Goal: Transaction & Acquisition: Subscribe to service/newsletter

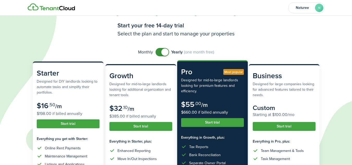
scroll to position [9, 0]
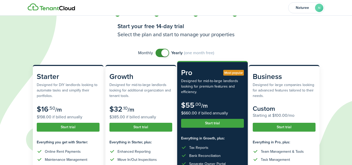
checkbox input "false"
click at [160, 52] on span at bounding box center [162, 53] width 5 height 8
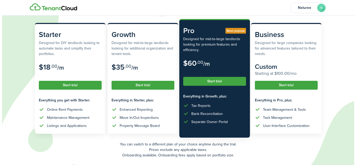
scroll to position [52, 0]
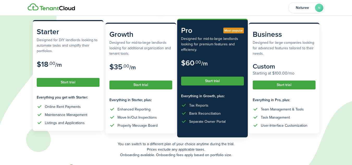
click at [49, 80] on button "Start trial" at bounding box center [68, 82] width 63 height 9
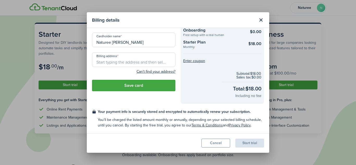
scroll to position [0, 0]
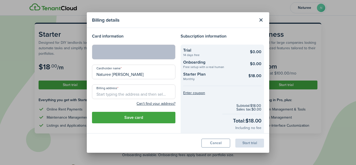
click at [104, 95] on input "Billing address" at bounding box center [133, 91] width 83 height 15
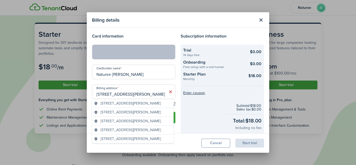
click at [127, 128] on span "[STREET_ADDRESS][PERSON_NAME]" at bounding box center [131, 129] width 60 height 5
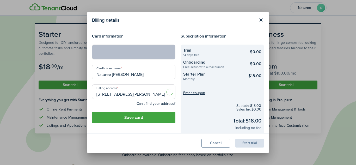
type input "[STREET_ADDRESS][PERSON_NAME]"
click at [135, 120] on button "Save card" at bounding box center [133, 117] width 83 height 11
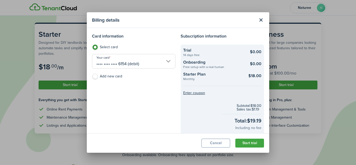
scroll to position [32, 0]
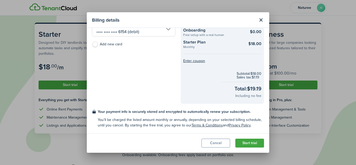
click at [249, 142] on button "Start trial" at bounding box center [249, 143] width 29 height 9
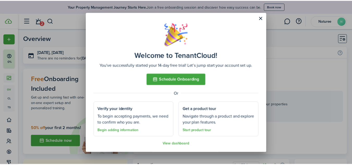
scroll to position [1, 0]
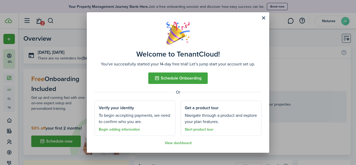
click at [123, 129] on link "Begin adding information" at bounding box center [119, 129] width 41 height 4
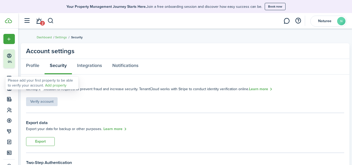
click at [48, 85] on link "Add property" at bounding box center [55, 85] width 21 height 5
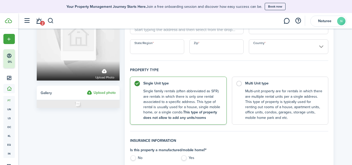
scroll to position [47, 0]
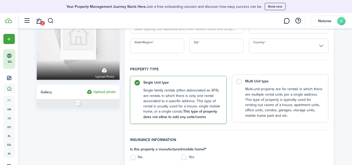
click at [264, 92] on control-radio-card-description "Multi-unit property are for rentals in which there are multiple rental units pe…" at bounding box center [284, 102] width 78 height 32
radio input "false"
radio input "true"
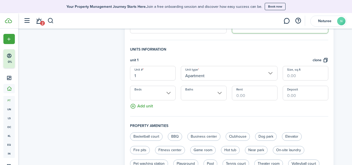
scroll to position [137, 0]
click at [218, 76] on input "Apartment" at bounding box center [229, 73] width 97 height 15
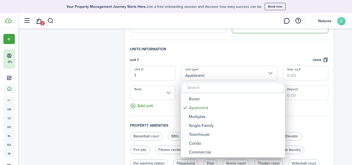
click at [218, 77] on div at bounding box center [175, 82] width 435 height 248
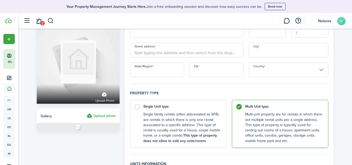
scroll to position [0, 0]
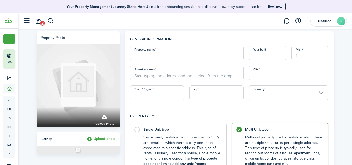
click at [146, 56] on input "Property name" at bounding box center [187, 53] width 114 height 15
type input "[GEOGRAPHIC_DATA]"
click at [160, 73] on input "Street address" at bounding box center [187, 73] width 114 height 15
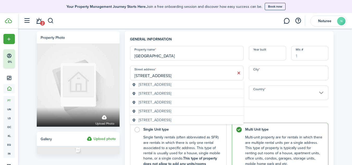
click at [160, 73] on input "[STREET_ADDRESS]" at bounding box center [187, 73] width 114 height 15
click at [164, 92] on span "[STREET_ADDRESS]" at bounding box center [155, 93] width 33 height 5
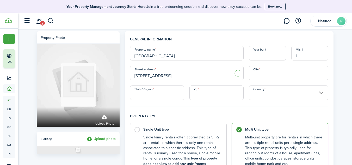
type input "[STREET_ADDRESS]"
type input "[GEOGRAPHIC_DATA]"
type input "75203"
type input "[GEOGRAPHIC_DATA]"
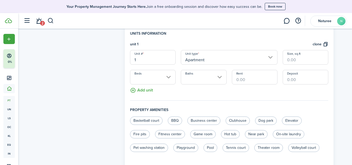
scroll to position [161, 0]
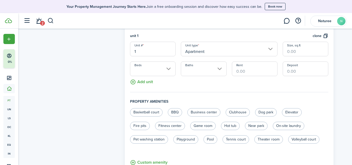
click at [235, 49] on input "Apartment" at bounding box center [229, 49] width 97 height 15
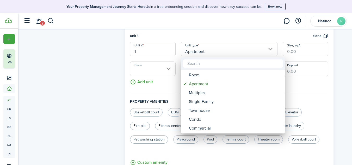
click at [226, 32] on div at bounding box center [175, 82] width 435 height 248
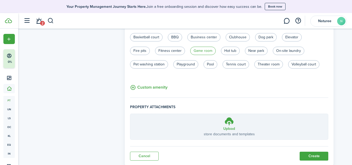
scroll to position [252, 0]
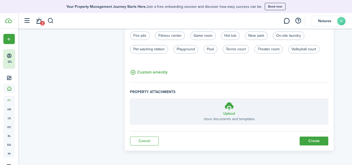
click at [316, 141] on button "Create" at bounding box center [313, 140] width 29 height 9
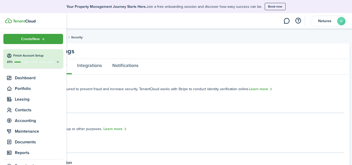
click at [34, 39] on span "Create New" at bounding box center [30, 39] width 19 height 4
click at [179, 31] on breadcrumb "Dashboard Settings Security" at bounding box center [185, 35] width 297 height 12
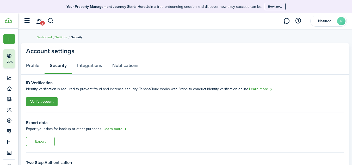
click at [50, 97] on div "Verify account" at bounding box center [42, 99] width 32 height 14
click at [50, 99] on link "Verify account" at bounding box center [42, 101] width 32 height 9
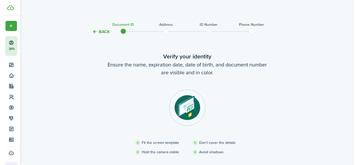
scroll to position [52, 0]
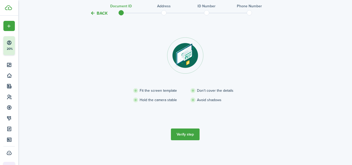
click at [183, 135] on button "Verify step" at bounding box center [185, 134] width 29 height 12
